Goal: Information Seeking & Learning: Learn about a topic

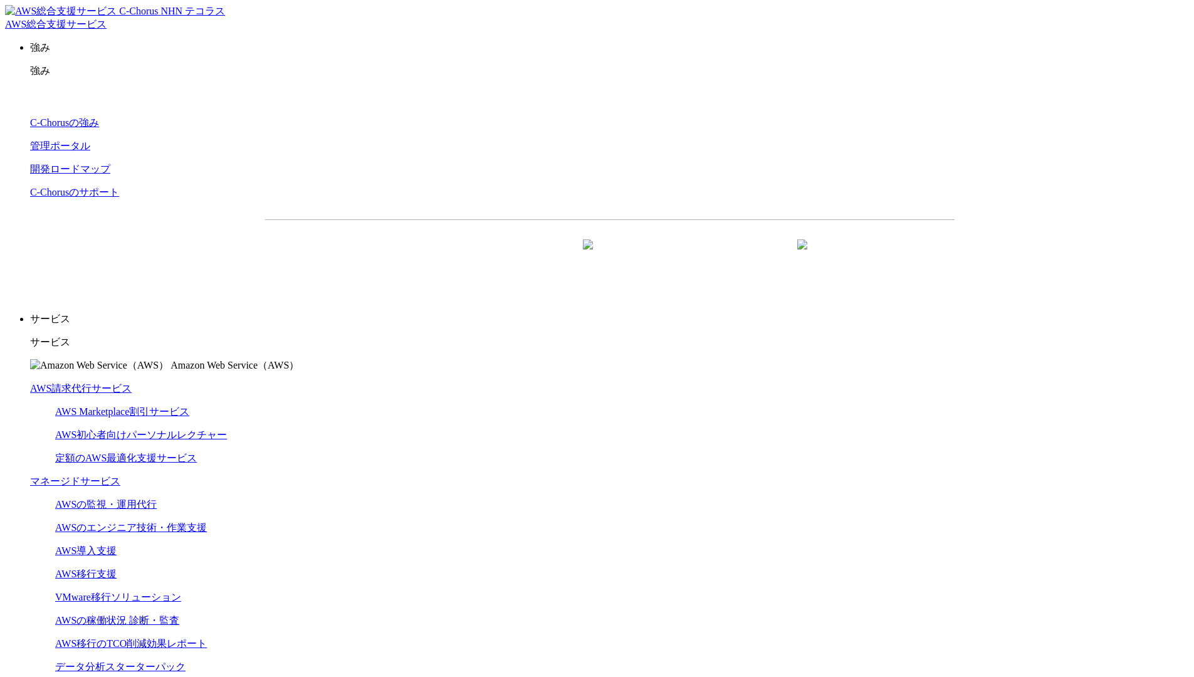
scroll to position [3308, 0]
